Goal: Task Accomplishment & Management: Use online tool/utility

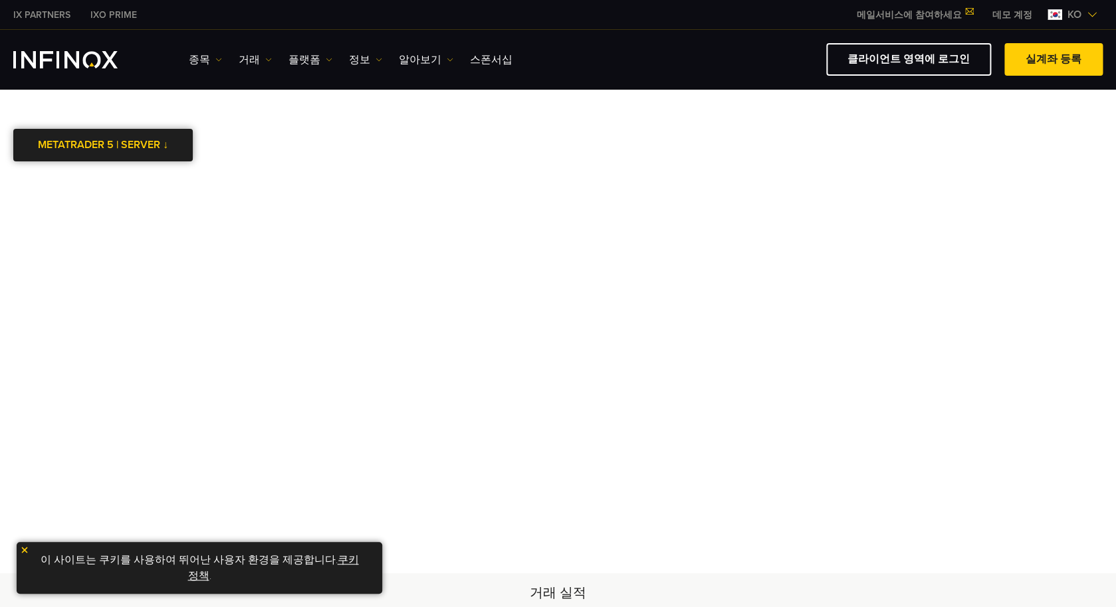
click at [103, 146] on div at bounding box center [103, 146] width 0 height 0
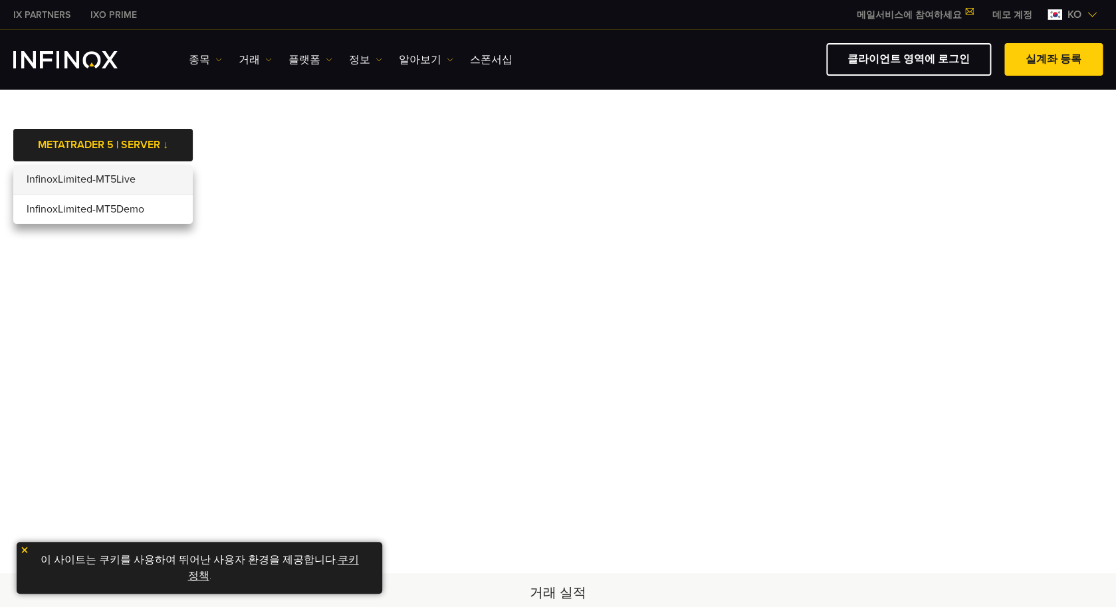
click at [765, 156] on body "IX PARTNERS IXO PRIME 메일서비스에 참여하세요 IX Daily와 투자 기회를 놓치지마세요! 지금 참여하세요! 조건 및 약관 을…" at bounding box center [558, 574] width 1116 height 1148
click at [171, 171] on li "InfinoxLimited-MT5Live" at bounding box center [102, 180] width 179 height 30
click at [169, 182] on li "InfinoxLimited-MT5Live" at bounding box center [102, 180] width 179 height 30
